Goal: Task Accomplishment & Management: Manage account settings

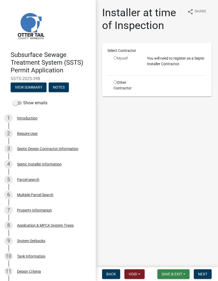
click at [178, 274] on span "Save & Exit" at bounding box center [172, 274] width 21 height 4
click at [176, 254] on button "Save" at bounding box center [168, 247] width 43 height 13
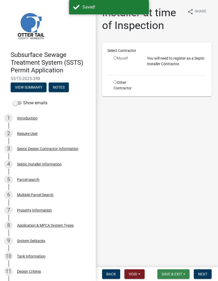
click at [174, 274] on span "Save & Exit" at bounding box center [172, 274] width 21 height 4
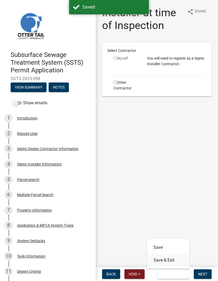
click at [169, 259] on button "Save & Exit" at bounding box center [168, 260] width 43 height 13
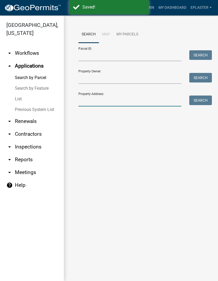
click at [140, 103] on input "Property Address:" at bounding box center [130, 101] width 103 height 11
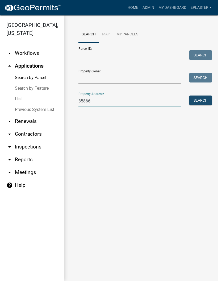
type input "35866"
click at [200, 103] on button "Search" at bounding box center [201, 101] width 23 height 10
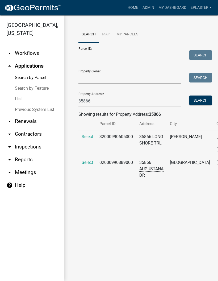
click at [85, 165] on span "Select" at bounding box center [87, 162] width 11 height 5
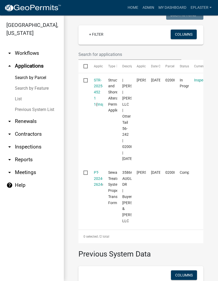
scroll to position [152, 0]
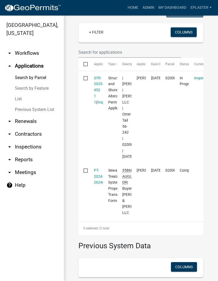
click at [97, 85] on link "STR-2025-452 1 1" at bounding box center [99, 90] width 10 height 29
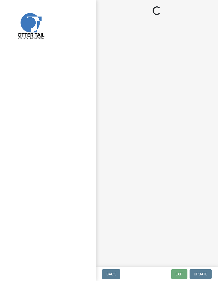
select select "710d5f49-2663-4e73-9718-d0c4e189f5ed"
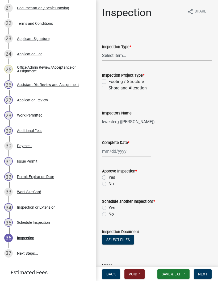
scroll to position [417, 0]
click at [61, 115] on div "28 Work Permitted" at bounding box center [45, 115] width 83 height 9
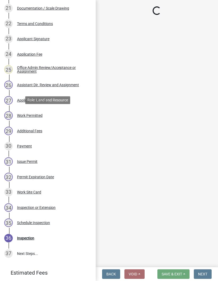
select select "55b171dc-ec57-498b-8d80-4b55e0b91b84"
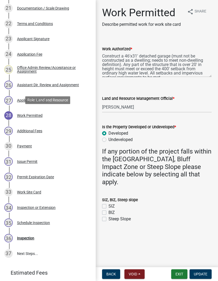
scroll to position [0, 0]
click at [181, 276] on button "Exit" at bounding box center [180, 275] width 16 height 10
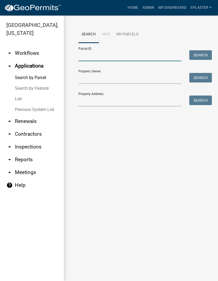
click at [145, 50] on input "Parcel ID:" at bounding box center [130, 55] width 103 height 11
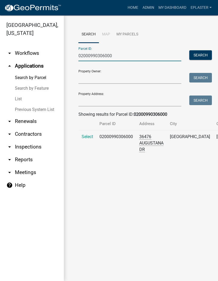
type input "02000990306000"
click at [82, 139] on span "Select" at bounding box center [87, 136] width 11 height 5
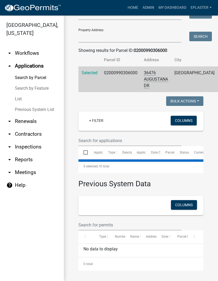
scroll to position [121, 0]
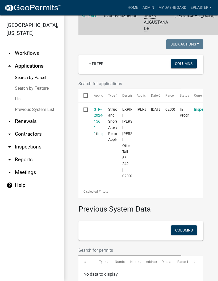
click at [99, 120] on link "STR-2024-156 1 1" at bounding box center [99, 121] width 10 height 29
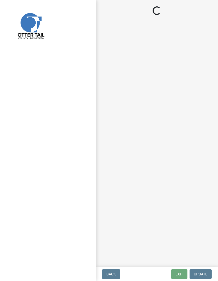
select select "710d5f49-2663-4e73-9718-d0c4e189f5ed"
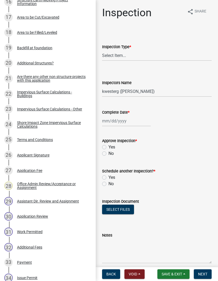
scroll to position [371, 0]
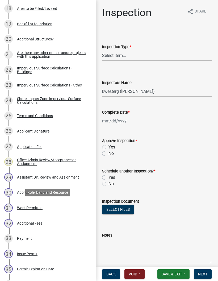
click at [64, 206] on div "31 Work Permitted" at bounding box center [45, 208] width 83 height 9
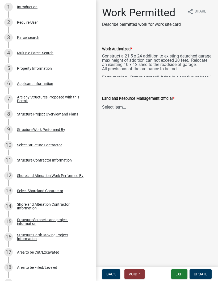
scroll to position [2, 0]
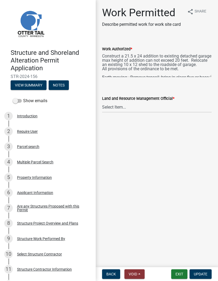
click at [76, 223] on div "Structure Project Overview and Plans" at bounding box center [47, 224] width 61 height 4
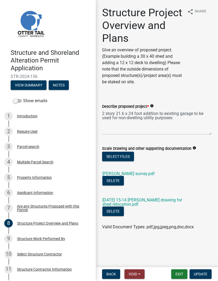
click at [155, 198] on link "[DATE] 15-14 [PERSON_NAME] drawing for shed relocation.pdf" at bounding box center [143, 202] width 80 height 9
click at [132, 175] on link "[PERSON_NAME] survey.pdf" at bounding box center [129, 173] width 52 height 5
click at [180, 277] on button "Exit" at bounding box center [180, 275] width 16 height 10
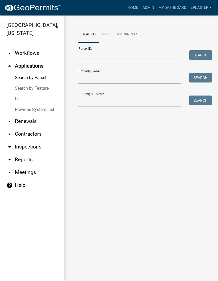
click at [134, 104] on input "Property Address:" at bounding box center [130, 101] width 103 height 11
type input "36484"
click at [200, 99] on button "Search" at bounding box center [201, 101] width 23 height 10
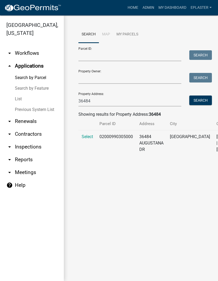
click at [86, 139] on span "Select" at bounding box center [87, 136] width 11 height 5
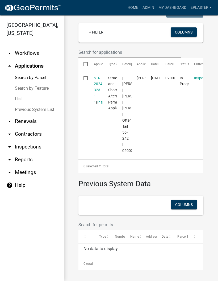
scroll to position [189, 0]
click at [98, 76] on link "STR-2024-323 1 1" at bounding box center [99, 90] width 10 height 29
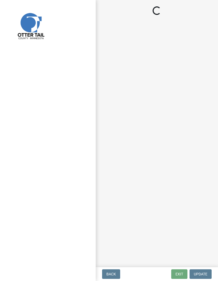
select select "710d5f49-2663-4e73-9718-d0c4e189f5ed"
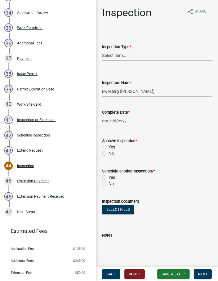
scroll to position [612, 0]
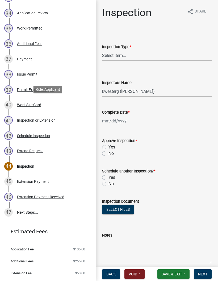
click at [78, 106] on div "40 Work Site Card" at bounding box center [45, 105] width 83 height 9
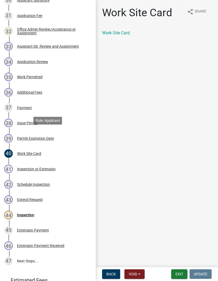
scroll to position [561, 0]
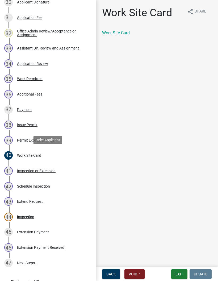
click at [82, 81] on div "35 Work Permitted" at bounding box center [45, 79] width 83 height 9
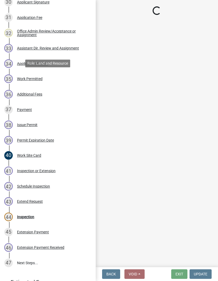
select select "67745ee8-7159-4960-80f9-a638286b467c"
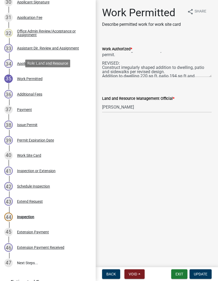
click at [208, 27] on div "share Share" at bounding box center [197, 19] width 30 height 26
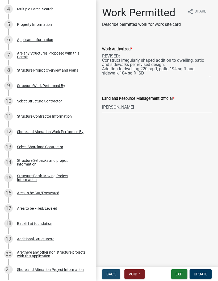
scroll to position [153, 0]
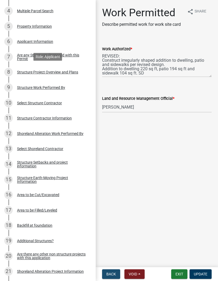
click at [75, 70] on div "Structure Project Overview and Plans" at bounding box center [47, 72] width 61 height 4
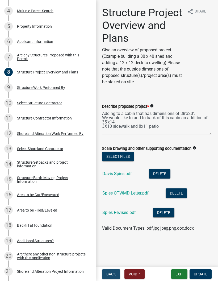
click at [116, 213] on link "Spies Revised.pdf" at bounding box center [120, 212] width 34 height 5
click at [127, 174] on link "Davis Spies.pdf" at bounding box center [118, 173] width 30 height 5
click at [179, 276] on button "Exit" at bounding box center [180, 275] width 16 height 10
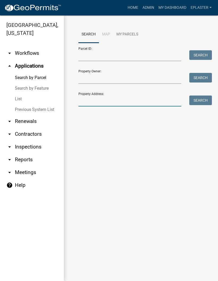
click at [115, 100] on input "Property Address:" at bounding box center [130, 101] width 103 height 11
type input "38342"
click at [205, 104] on button "Search" at bounding box center [201, 101] width 23 height 10
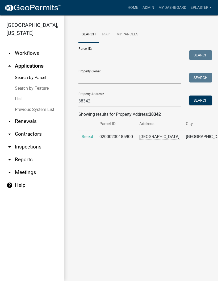
click at [84, 139] on span "Select" at bounding box center [87, 136] width 11 height 5
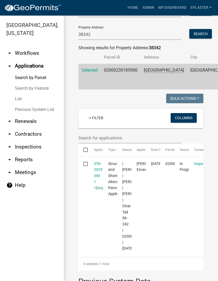
scroll to position [129, 0]
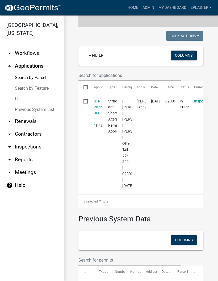
click at [98, 117] on link "STR-2025-366 1 1" at bounding box center [99, 113] width 10 height 29
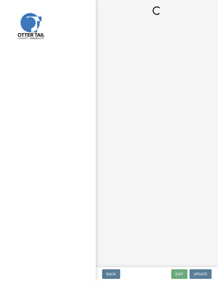
select select "710d5f49-2663-4e73-9718-d0c4e189f5ed"
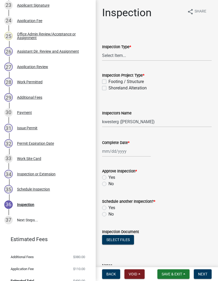
scroll to position [420, 0]
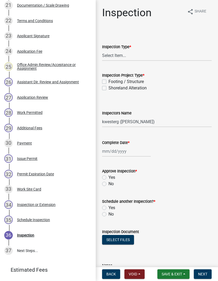
click at [72, 115] on div "28 Work Permitted" at bounding box center [45, 112] width 83 height 9
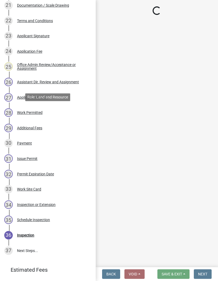
select select "f66be788-4dd6-459d-a9ec-6d83f4dfb709"
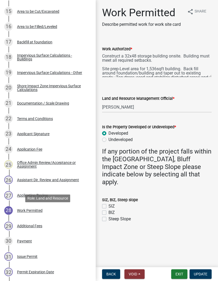
scroll to position [319, 0]
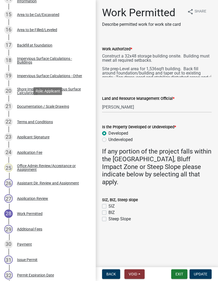
click at [78, 108] on div "21 Documentation / Scale Drawing" at bounding box center [45, 106] width 83 height 9
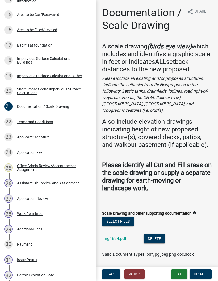
click at [110, 236] on link "img1834.pdf" at bounding box center [115, 238] width 24 height 5
click at [185, 275] on button "Exit" at bounding box center [180, 275] width 16 height 10
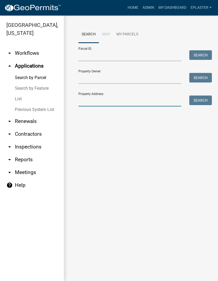
click at [144, 103] on input "Property Address:" at bounding box center [130, 101] width 103 height 11
type input "38836"
click at [198, 105] on button "Search" at bounding box center [201, 101] width 23 height 10
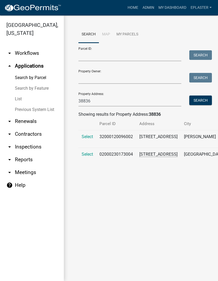
click at [84, 157] on span "Select" at bounding box center [87, 154] width 11 height 5
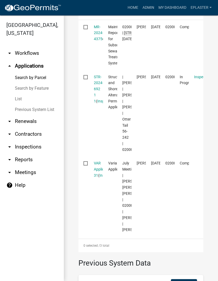
scroll to position [204, 0]
click at [95, 95] on link "STR-2024-692 1 1" at bounding box center [99, 89] width 10 height 29
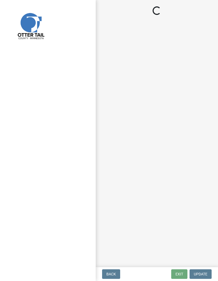
select select "710d5f49-2663-4e73-9718-d0c4e189f5ed"
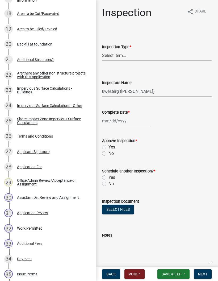
scroll to position [365, 0]
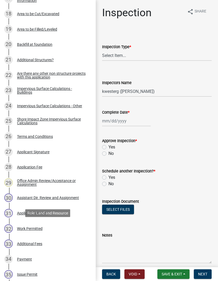
click at [67, 229] on div "32 Work Permitted" at bounding box center [45, 229] width 83 height 9
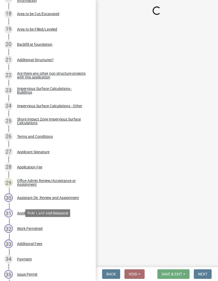
select select "1bc1e483-05bd-4456-8d1d-1de62b367160"
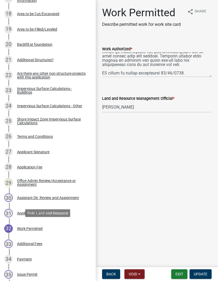
scroll to position [81, 0]
click at [179, 276] on button "Exit" at bounding box center [180, 275] width 16 height 10
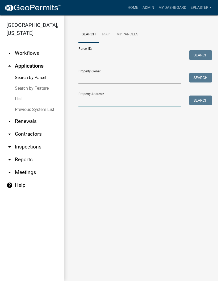
click at [156, 106] on input "Property Address:" at bounding box center [130, 101] width 103 height 11
type input "38836"
click at [209, 102] on button "Search" at bounding box center [201, 101] width 23 height 10
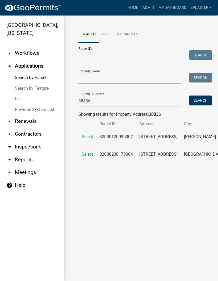
click at [89, 157] on span "Select" at bounding box center [87, 154] width 11 height 5
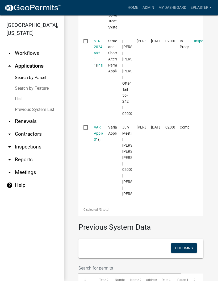
scroll to position [245, 0]
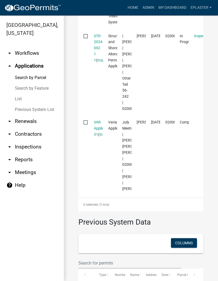
click at [99, 137] on link "VAR Application 31" at bounding box center [103, 128] width 19 height 17
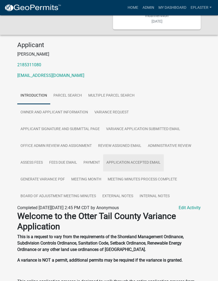
scroll to position [58, 0]
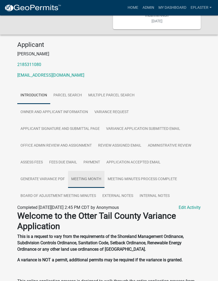
click at [94, 188] on link "Meeting Month" at bounding box center [86, 179] width 36 height 17
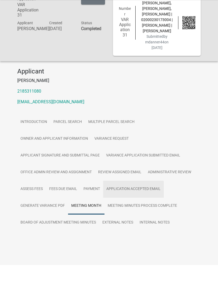
scroll to position [44, 0]
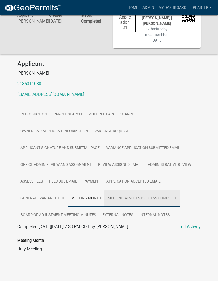
click at [152, 197] on link "Meeting Minutes Process Complete" at bounding box center [143, 198] width 76 height 17
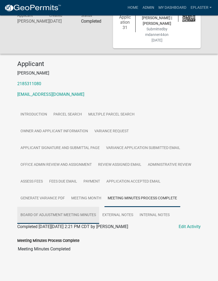
click at [31, 215] on link "Board of Adjustment Meeting Minutes" at bounding box center [58, 215] width 82 height 17
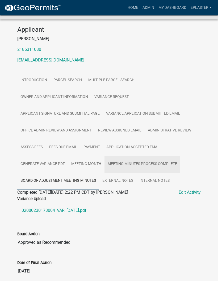
scroll to position [101, 0]
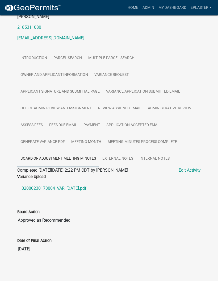
click at [86, 189] on link "02000230173004_VAR_[DATE].pdf" at bounding box center [109, 188] width 184 height 13
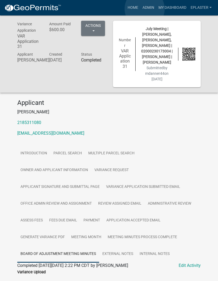
click at [145, 9] on link "Admin" at bounding box center [149, 8] width 16 height 10
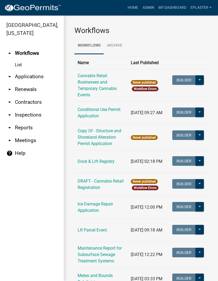
click at [40, 76] on link "arrow_drop_down Applications" at bounding box center [32, 76] width 64 height 13
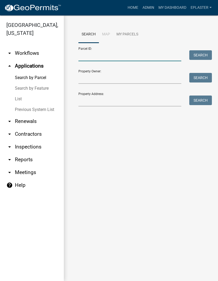
click at [130, 55] on input "Parcel ID:" at bounding box center [130, 55] width 103 height 11
paste input "02000990889000"
type input "02000990889000"
click at [200, 57] on button "Search" at bounding box center [201, 55] width 23 height 10
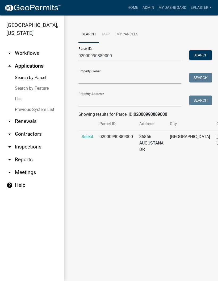
click at [90, 139] on span "Select" at bounding box center [87, 136] width 11 height 5
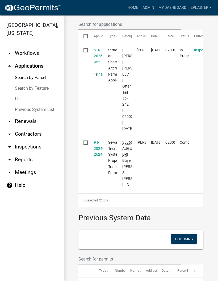
scroll to position [181, 0]
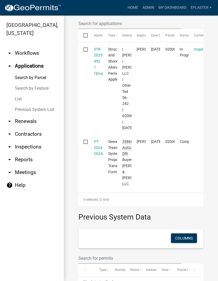
click at [99, 60] on link "STR-2025-452 1 1" at bounding box center [99, 61] width 10 height 29
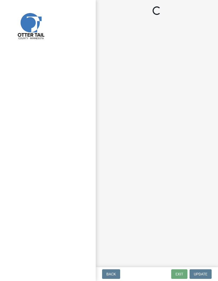
select select "710d5f49-2663-4e73-9718-d0c4e189f5ed"
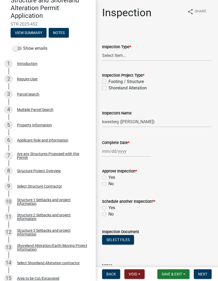
scroll to position [55, 0]
click at [79, 167] on div "8 Structure Project Overview" at bounding box center [45, 171] width 83 height 9
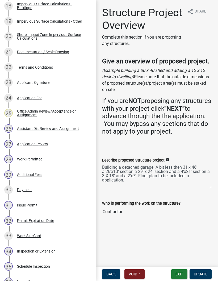
scroll to position [375, 0]
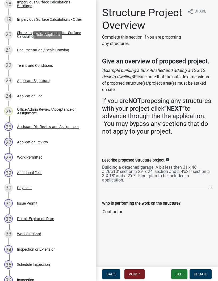
click at [72, 50] on div "21 Documentation / Scale Drawing" at bounding box center [45, 50] width 83 height 9
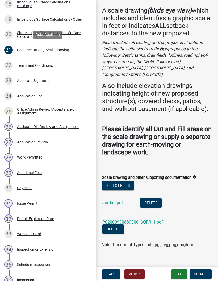
scroll to position [35, 0]
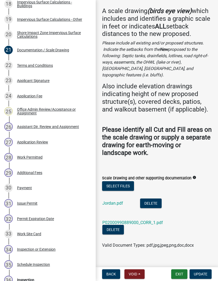
click at [120, 201] on link "Jordan.pdf" at bounding box center [113, 203] width 21 height 5
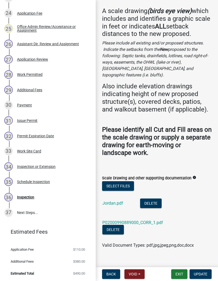
scroll to position [436, 0]
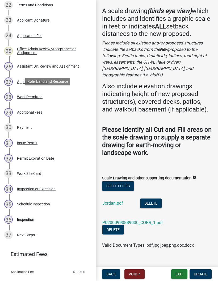
click at [73, 93] on div "28 Work Permitted" at bounding box center [45, 97] width 83 height 9
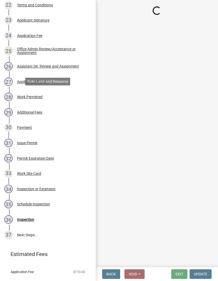
select select "55b171dc-ec57-498b-8d80-4b55e0b91b84"
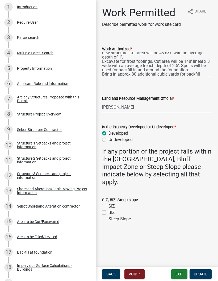
scroll to position [112, 0]
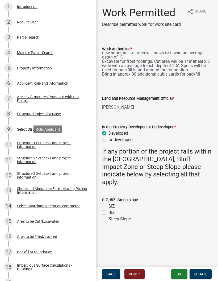
click at [73, 138] on link "10 Structure 1 Setbacks and project information" at bounding box center [48, 144] width 96 height 15
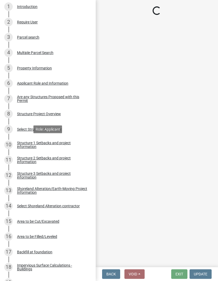
select select "c185e313-3403-4239-bd61-bb563c58a77a"
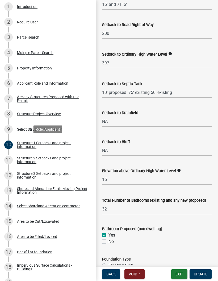
scroll to position [479, 0]
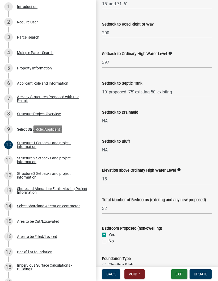
click at [179, 277] on button "Exit" at bounding box center [180, 275] width 16 height 10
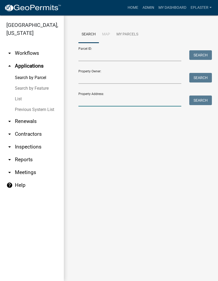
click at [114, 100] on input "Property Address:" at bounding box center [130, 101] width 103 height 11
click at [212, 103] on button "Search" at bounding box center [201, 101] width 23 height 10
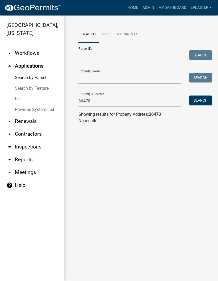
click at [121, 103] on input "36478" at bounding box center [130, 101] width 103 height 11
type input "36476"
click at [205, 103] on button "Search" at bounding box center [201, 101] width 23 height 10
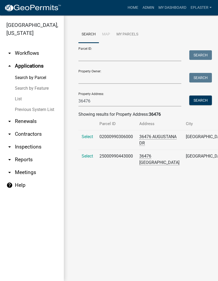
click at [88, 138] on span "Select" at bounding box center [87, 136] width 11 height 5
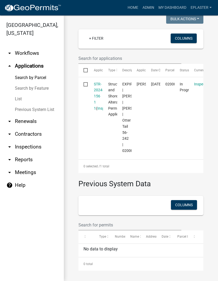
scroll to position [155, 0]
click at [100, 83] on link "STR-2024-156 1 1" at bounding box center [99, 96] width 10 height 29
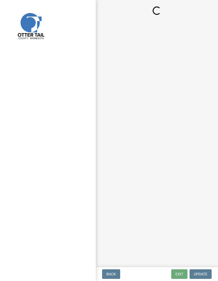
select select "710d5f49-2663-4e73-9718-d0c4e189f5ed"
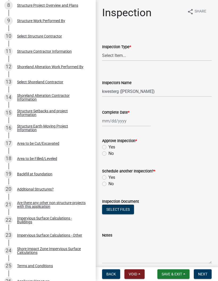
scroll to position [221, 0]
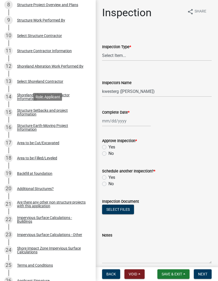
click at [71, 110] on div "Structure Setbacks and project information" at bounding box center [52, 112] width 70 height 7
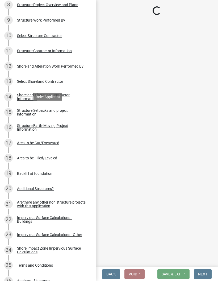
select select "9f2e7860-8b09-4c90-90da-97d78a0a80e5"
select select "c185e313-3403-4239-bd61-bb563c58a77a"
select select "c7270083-09ab-45a0-8e99-c599348f4627"
select select "bb8806a8-36bb-4f40-a458-41a17cad55ac"
select select "e80e3e2c-e9d0-4b64-95b5-c0b12854bba2"
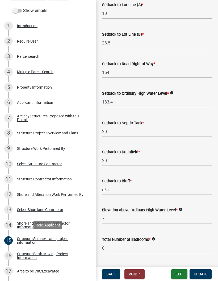
scroll to position [93, 0]
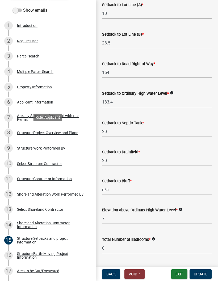
click at [81, 131] on div "8 Structure Project Overview and Plans" at bounding box center [45, 133] width 83 height 9
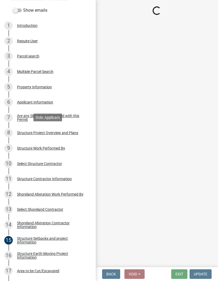
scroll to position [0, 0]
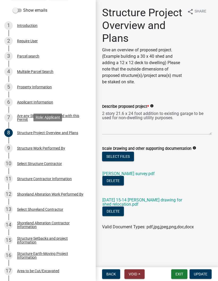
click at [131, 173] on link "[PERSON_NAME] survey.pdf" at bounding box center [129, 173] width 52 height 5
click at [156, 198] on link "[DATE] 15-14 [PERSON_NAME] drawing for shed relocation.pdf" at bounding box center [143, 202] width 80 height 9
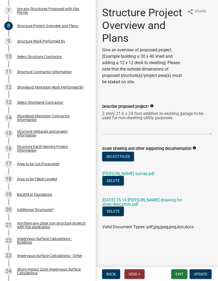
scroll to position [200, 0]
click at [62, 139] on link "15 Structure Setbacks and project information" at bounding box center [48, 133] width 96 height 15
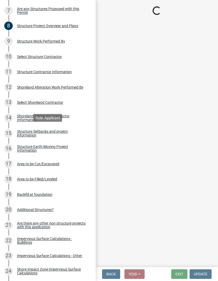
select select "9f2e7860-8b09-4c90-90da-97d78a0a80e5"
select select "c185e313-3403-4239-bd61-bb563c58a77a"
select select "c7270083-09ab-45a0-8e99-c599348f4627"
select select "bb8806a8-36bb-4f40-a458-41a17cad55ac"
select select "e80e3e2c-e9d0-4b64-95b5-c0b12854bba2"
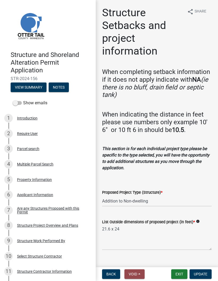
scroll to position [0, 0]
click at [64, 87] on button "Notes" at bounding box center [59, 88] width 20 height 10
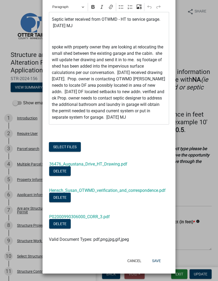
scroll to position [57, 0]
click at [117, 167] on link "36476_Augustana_Drive_HT_Drawing.pdf" at bounding box center [88, 164] width 78 height 5
click at [132, 190] on link "Hensch_Susan_OTWMD_verification_and_correspondence.pdf" at bounding box center [107, 190] width 117 height 5
click at [107, 219] on link "P02000990306000_CORR_3.pdf" at bounding box center [79, 216] width 61 height 5
click at [124, 163] on link "36476_Augustana_Drive_HT_Drawing.pdf" at bounding box center [88, 164] width 78 height 5
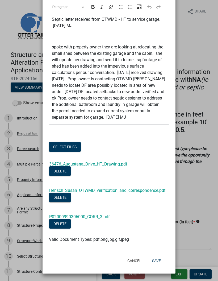
click at [194, 92] on ngb-modal-window "Notes × External Notes Internal Notes Body Rich Text Editor Paragraph Bold Ital…" at bounding box center [109, 140] width 218 height 281
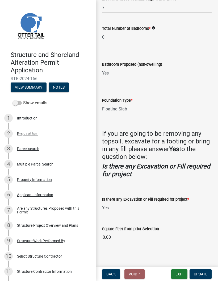
scroll to position [0, 0]
click at [65, 88] on button "Notes" at bounding box center [59, 88] width 20 height 10
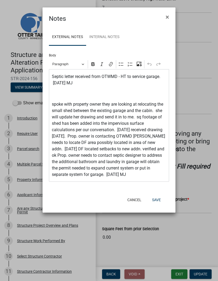
click at [134, 51] on form "Body Rich Text Editor Paragraph Bold Italic Link Bulleted List Numbered List Up…" at bounding box center [109, 114] width 120 height 136
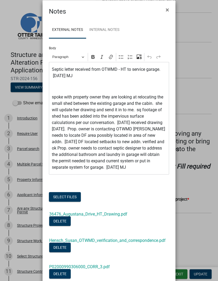
scroll to position [7, 0]
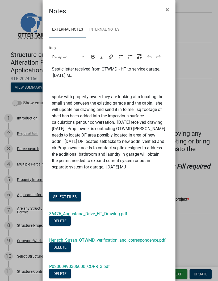
click at [168, 12] on span "×" at bounding box center [167, 9] width 3 height 7
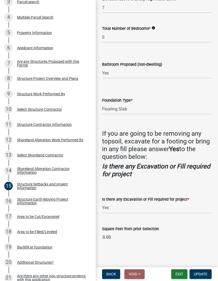
scroll to position [148, 0]
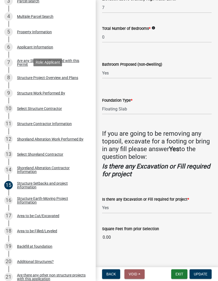
click at [77, 74] on div "8 Structure Project Overview and Plans" at bounding box center [45, 78] width 83 height 9
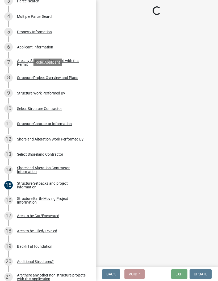
scroll to position [0, 0]
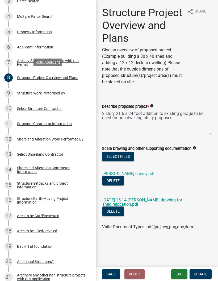
click at [167, 198] on link "[DATE] 15-14 [PERSON_NAME] drawing for shed relocation.pdf" at bounding box center [143, 202] width 80 height 9
click at [183, 274] on button "Exit" at bounding box center [180, 275] width 16 height 10
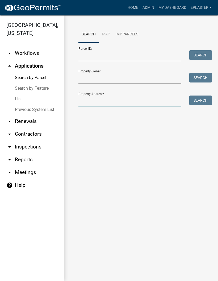
click at [148, 100] on input "Property Address:" at bounding box center [130, 101] width 103 height 11
click at [196, 105] on button "Search" at bounding box center [201, 101] width 23 height 10
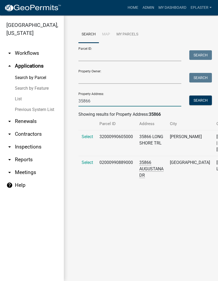
click at [131, 99] on input "35866" at bounding box center [130, 101] width 103 height 11
click at [203, 103] on button "Search" at bounding box center [201, 101] width 23 height 10
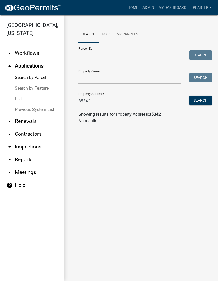
click at [156, 100] on input "35342" at bounding box center [130, 101] width 103 height 11
click at [204, 104] on button "Search" at bounding box center [201, 101] width 23 height 10
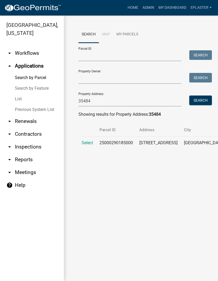
click at [83, 144] on span "Select" at bounding box center [87, 142] width 11 height 5
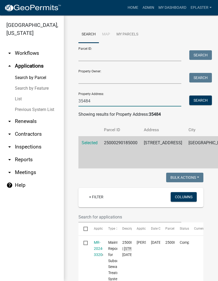
click at [115, 99] on input "35484" at bounding box center [130, 101] width 103 height 11
type input "36484"
click at [199, 103] on button "Search" at bounding box center [201, 101] width 23 height 10
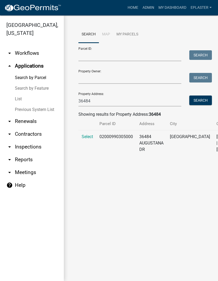
click at [86, 150] on td "Select" at bounding box center [88, 144] width 18 height 26
click at [89, 139] on span "Select" at bounding box center [87, 136] width 11 height 5
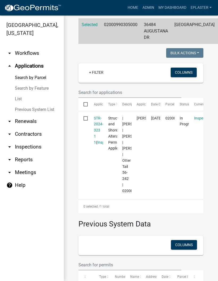
scroll to position [112, 0]
click at [99, 143] on link "STR-2024-323 1 1" at bounding box center [99, 130] width 10 height 29
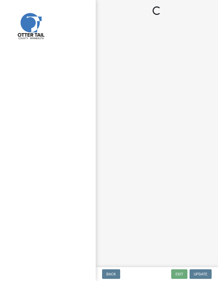
select select "710d5f49-2663-4e73-9718-d0c4e189f5ed"
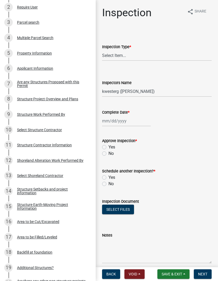
scroll to position [103, 0]
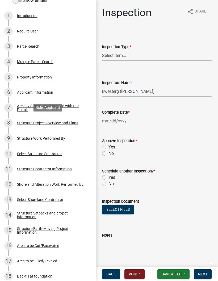
click at [76, 121] on div "Structure Project Overview and Plans" at bounding box center [47, 123] width 61 height 4
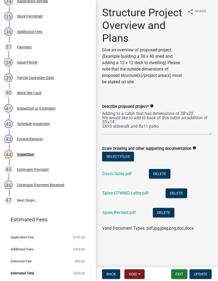
scroll to position [623, 0]
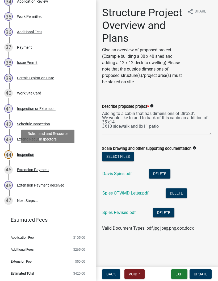
click at [76, 152] on div "44 Inspection" at bounding box center [45, 155] width 83 height 9
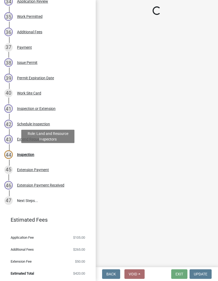
select select "710d5f49-2663-4e73-9718-d0c4e189f5ed"
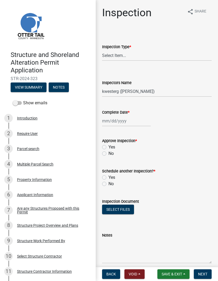
scroll to position [0, 0]
click at [37, 87] on button "View Summary" at bounding box center [29, 88] width 36 height 10
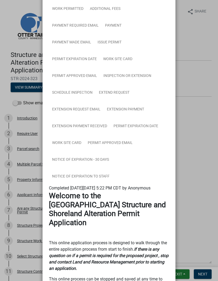
scroll to position [536, 0]
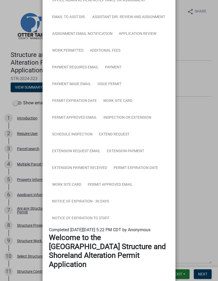
click at [188, 129] on ngb-modal-window "Summary × Printer Friendly Introduction Parcel search Multiple Parcel Search Pr…" at bounding box center [109, 140] width 218 height 281
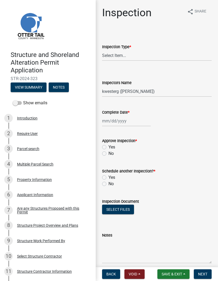
click at [32, 90] on button "View Summary" at bounding box center [29, 88] width 36 height 10
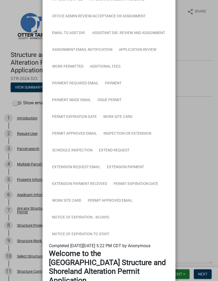
scroll to position [520, 0]
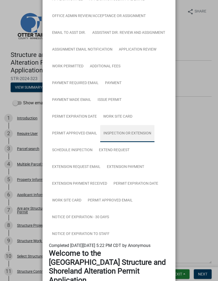
click at [148, 131] on link "Inspection or Extension" at bounding box center [127, 133] width 54 height 17
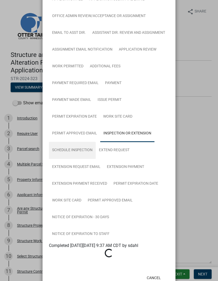
click at [79, 157] on link "Schedule Inspection" at bounding box center [72, 150] width 47 height 17
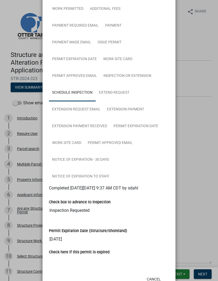
scroll to position [578, 0]
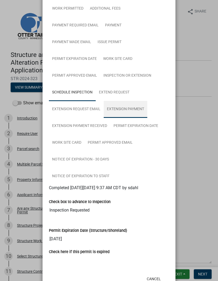
click at [136, 110] on link "Extension Payment" at bounding box center [126, 109] width 44 height 17
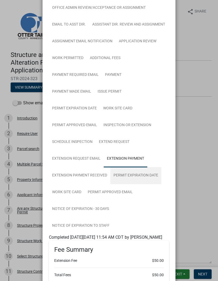
scroll to position [529, 0]
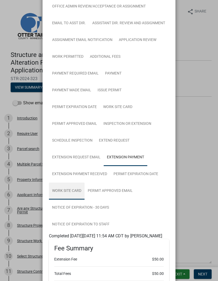
click at [71, 193] on link "Work Site Card" at bounding box center [67, 191] width 36 height 17
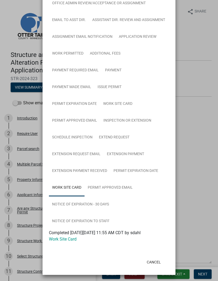
scroll to position [527, 0]
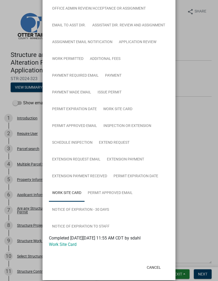
click at [72, 247] on link "Work Site Card" at bounding box center [63, 244] width 28 height 5
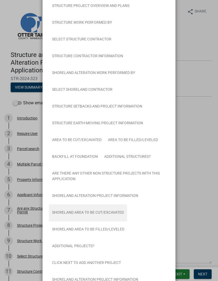
scroll to position [82, 0]
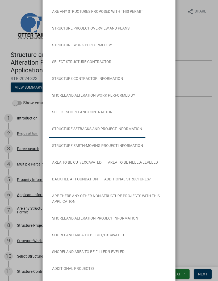
click at [134, 121] on link "Structure Setbacks and project information" at bounding box center [97, 129] width 97 height 17
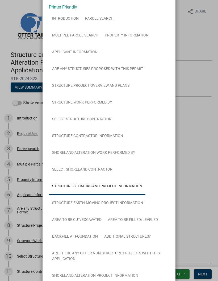
scroll to position [24, 0]
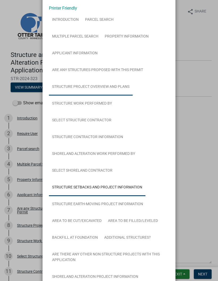
click at [118, 79] on link "Structure Project Overview and Plans" at bounding box center [91, 87] width 84 height 17
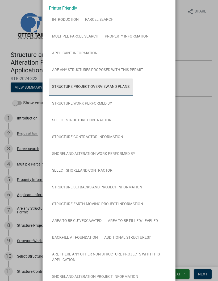
click at [118, 79] on link "Structure Project Overview and Plans" at bounding box center [91, 87] width 84 height 17
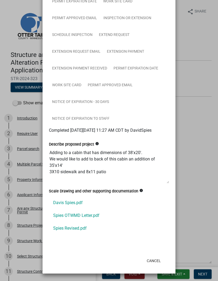
scroll to position [642, 0]
click at [83, 231] on link "Spies Revised.pdf" at bounding box center [109, 228] width 120 height 13
click at [104, 98] on link "Notice of Expiration - 30 Days" at bounding box center [80, 102] width 63 height 17
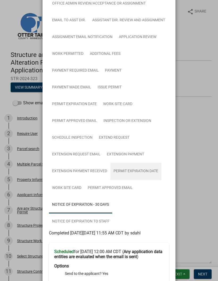
scroll to position [516, 0]
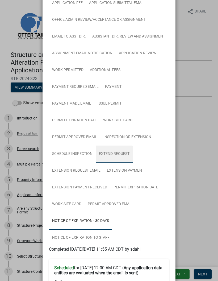
click at [125, 153] on link "Extend Request" at bounding box center [114, 154] width 37 height 17
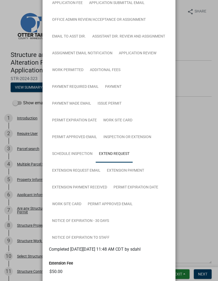
scroll to position [551, 0]
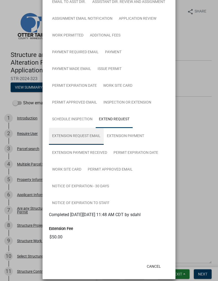
click at [93, 139] on link "Extension Request Email" at bounding box center [76, 136] width 55 height 17
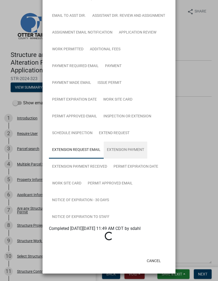
scroll to position [543, 0]
click at [143, 143] on link "Extension Payment" at bounding box center [126, 150] width 44 height 17
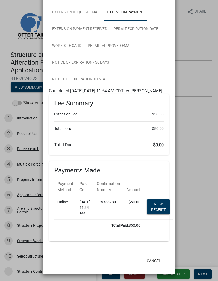
scroll to position [691, 0]
click at [154, 261] on button "Cancel" at bounding box center [154, 261] width 23 height 10
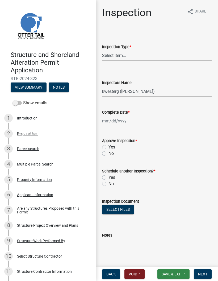
click at [174, 277] on span "Save & Exit" at bounding box center [172, 274] width 21 height 4
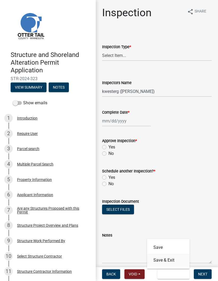
click at [174, 260] on button "Save & Exit" at bounding box center [168, 260] width 43 height 13
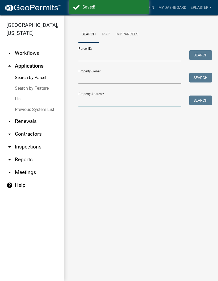
click at [149, 99] on input "Property Address:" at bounding box center [130, 101] width 103 height 11
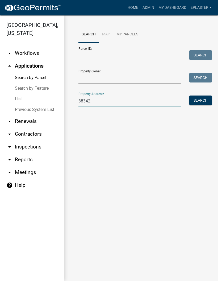
type input "38342"
click at [200, 103] on button "Search" at bounding box center [201, 101] width 23 height 10
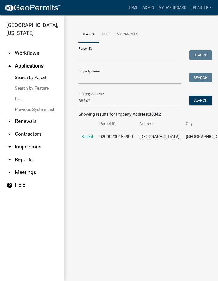
click at [87, 139] on span "Select" at bounding box center [87, 136] width 11 height 5
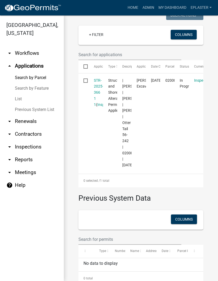
scroll to position [151, 0]
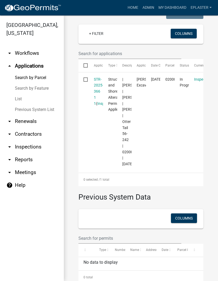
click at [98, 98] on link "STR-2025-366 1 1" at bounding box center [99, 91] width 10 height 29
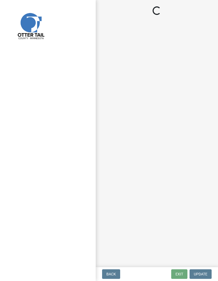
select select "710d5f49-2663-4e73-9718-d0c4e189f5ed"
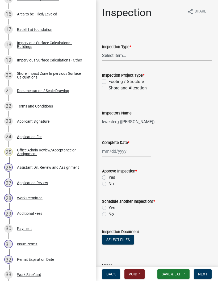
scroll to position [329, 0]
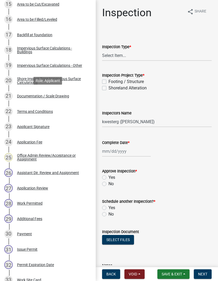
click at [71, 99] on div "21 Documentation / Scale Drawing" at bounding box center [45, 96] width 83 height 9
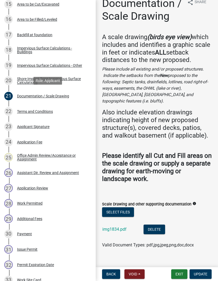
scroll to position [9, 0]
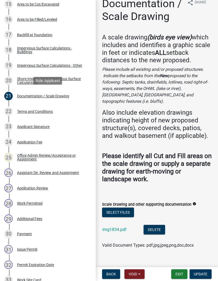
click at [120, 227] on link "img1834.pdf" at bounding box center [115, 229] width 24 height 5
click at [67, 201] on div "28 Work Permitted" at bounding box center [45, 203] width 83 height 9
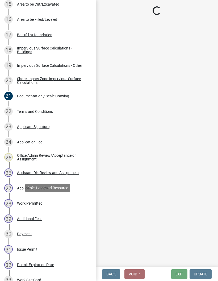
scroll to position [0, 0]
select select "f66be788-4dd6-459d-a9ec-6d83f4dfb709"
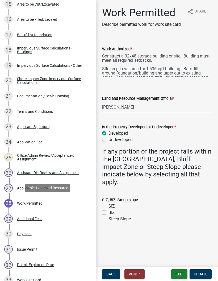
click at [179, 277] on button "Exit" at bounding box center [180, 275] width 16 height 10
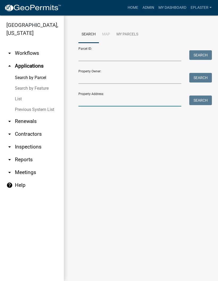
click at [123, 100] on input "Property Address:" at bounding box center [130, 101] width 103 height 11
type input "38836"
click at [209, 105] on button "Search" at bounding box center [201, 101] width 23 height 10
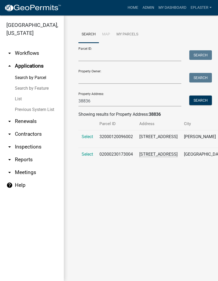
click at [82, 157] on span "Select" at bounding box center [87, 154] width 11 height 5
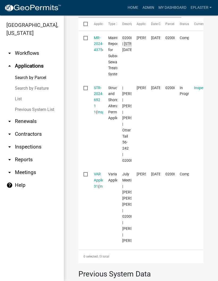
scroll to position [195, 0]
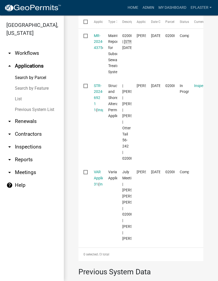
click at [98, 104] on link "STR-2024-692 1 1" at bounding box center [99, 98] width 10 height 29
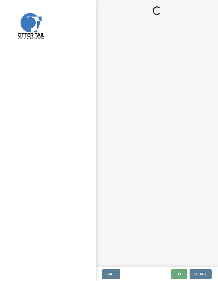
select select "710d5f49-2663-4e73-9718-d0c4e189f5ed"
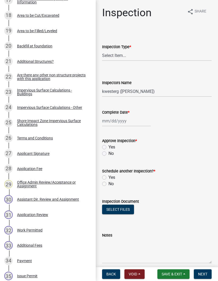
scroll to position [364, 0]
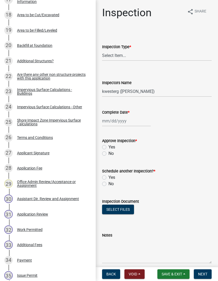
click at [62, 230] on div "32 Work Permitted" at bounding box center [45, 230] width 83 height 9
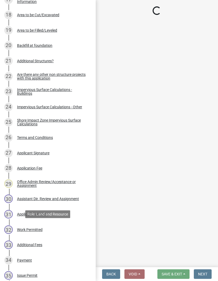
select select "1bc1e483-05bd-4456-8d1d-1de62b367160"
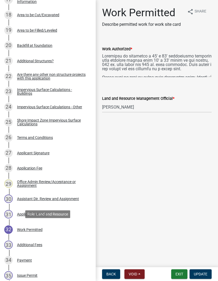
scroll to position [0, 0]
click at [199, 96] on form "Land and Resource Management Official * Select Item... [PERSON_NAME] [PERSON_NA…" at bounding box center [157, 101] width 110 height 24
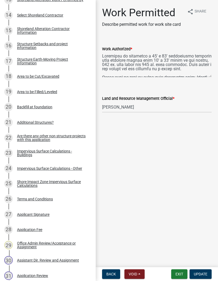
scroll to position [182, 0]
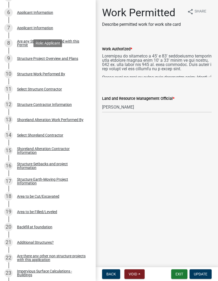
click at [80, 59] on div "9 Structure Project Overview and Plans" at bounding box center [45, 58] width 83 height 9
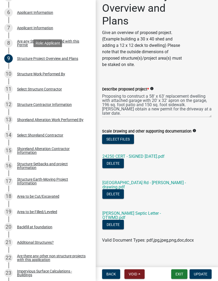
scroll to position [17, 0]
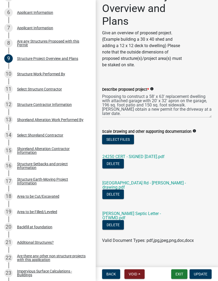
click at [164, 183] on link "[GEOGRAPHIC_DATA] Rd - [PERSON_NAME] - drawing.pdf" at bounding box center [145, 185] width 84 height 9
click at [165, 157] on link "24250 CERT - SIGNED [DATE].pdf" at bounding box center [134, 156] width 62 height 5
click at [180, 274] on button "Exit" at bounding box center [180, 275] width 16 height 10
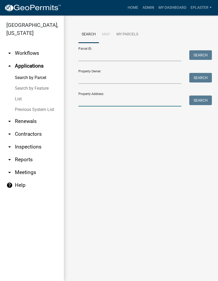
click at [121, 101] on input "Property Address:" at bounding box center [130, 101] width 103 height 11
click at [113, 56] on input "Parcel ID:" at bounding box center [130, 55] width 103 height 11
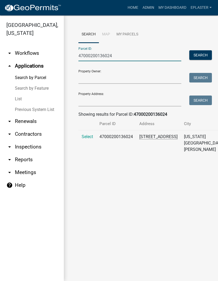
type input "47000200136024"
click at [89, 139] on span "Select" at bounding box center [87, 136] width 11 height 5
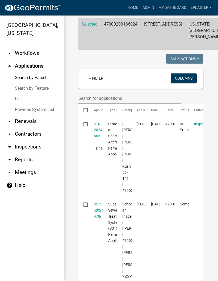
scroll to position [113, 0]
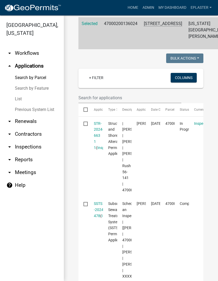
click at [99, 141] on link "STR-2024-663 1 1" at bounding box center [99, 135] width 10 height 29
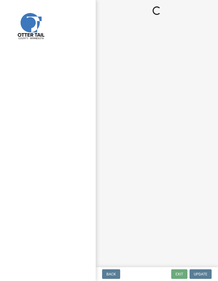
select select "710d5f49-2663-4e73-9718-d0c4e189f5ed"
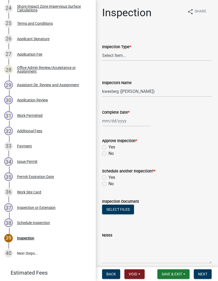
scroll to position [467, 0]
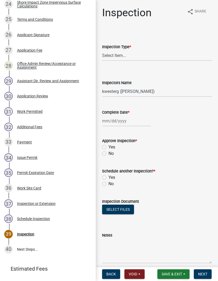
click at [70, 111] on div "31 Work Permitted" at bounding box center [45, 111] width 83 height 9
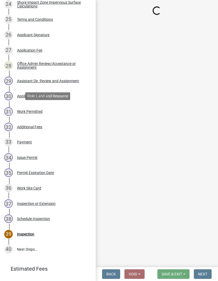
select select "f6a741f6-6d10-4601-9562-2e8ce244b7e0"
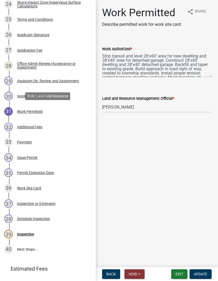
scroll to position [0, 0]
click at [179, 273] on button "Exit" at bounding box center [180, 275] width 16 height 10
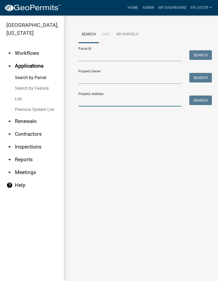
click at [141, 104] on input "Property Address:" at bounding box center [130, 101] width 103 height 11
type input "38836"
click at [200, 98] on button "Search" at bounding box center [201, 101] width 23 height 10
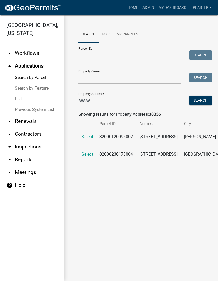
click at [82, 157] on span "Select" at bounding box center [87, 154] width 11 height 5
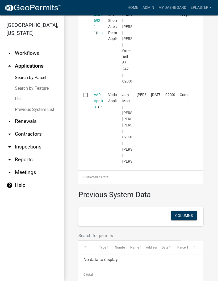
scroll to position [273, 0]
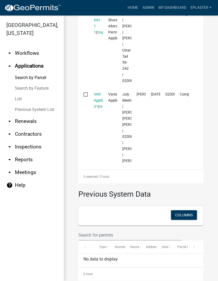
click at [96, 109] on link "VAR Application 31" at bounding box center [103, 100] width 19 height 17
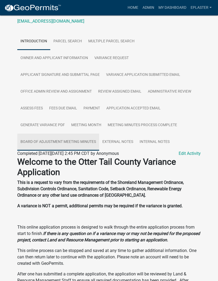
click at [89, 149] on link "Board of Adjustment Meeting Minutes" at bounding box center [58, 142] width 82 height 17
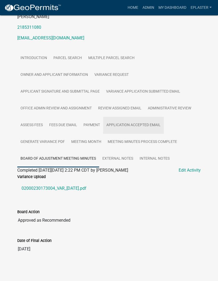
scroll to position [101, 0]
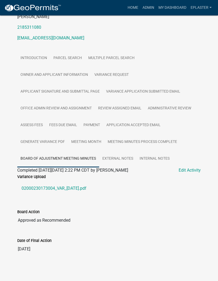
click at [88, 191] on link "02000230173004_VAR_[DATE].pdf" at bounding box center [109, 188] width 184 height 13
